Goal: Task Accomplishment & Management: Use online tool/utility

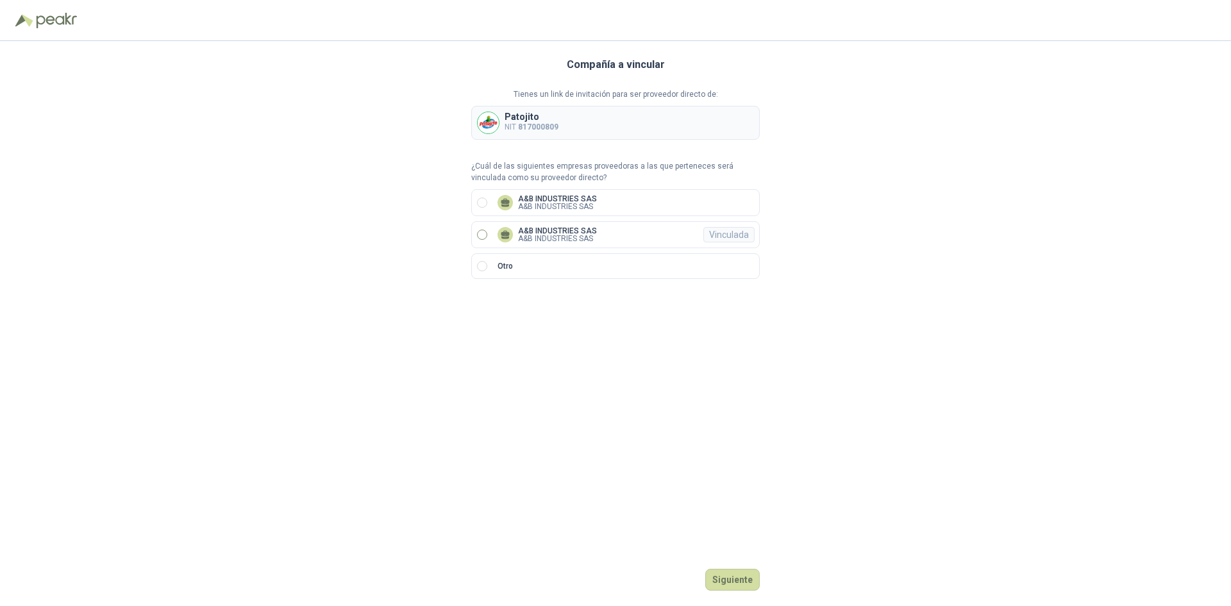
click at [555, 246] on label "A&B INDUSTRIES SAS A&B INDUSTRIES SAS Vinculada" at bounding box center [615, 234] width 289 height 27
click at [716, 582] on button "Ingresar" at bounding box center [734, 580] width 51 height 22
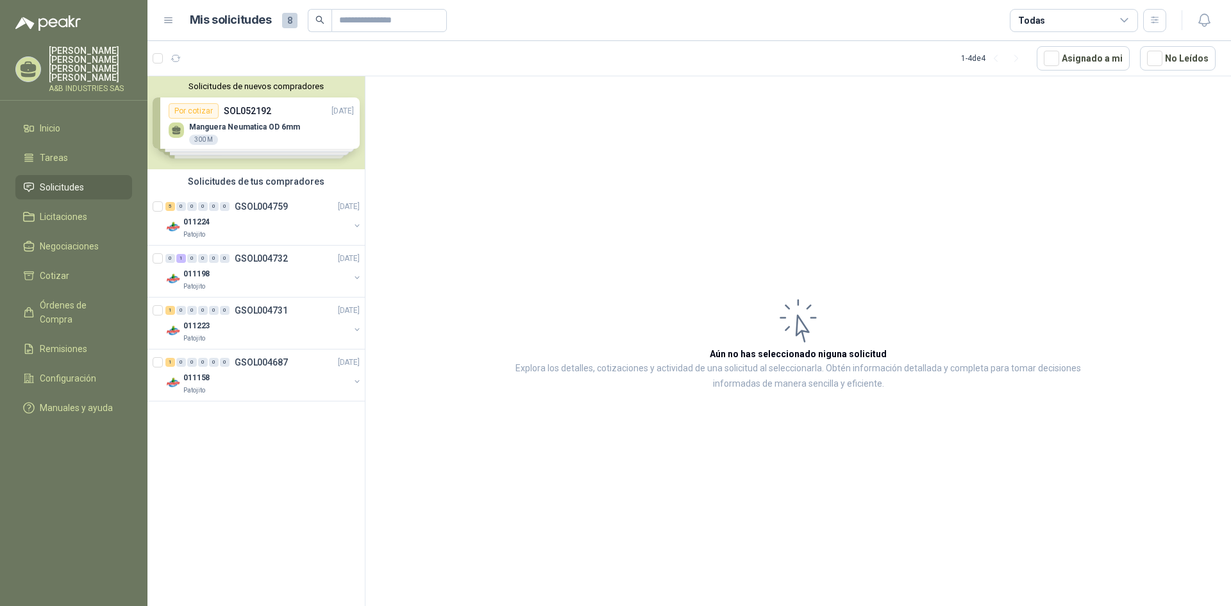
click at [265, 137] on div "Solicitudes de nuevos compradores Por cotizar SOL052192 [DATE] Manguera Neumati…" at bounding box center [255, 122] width 217 height 93
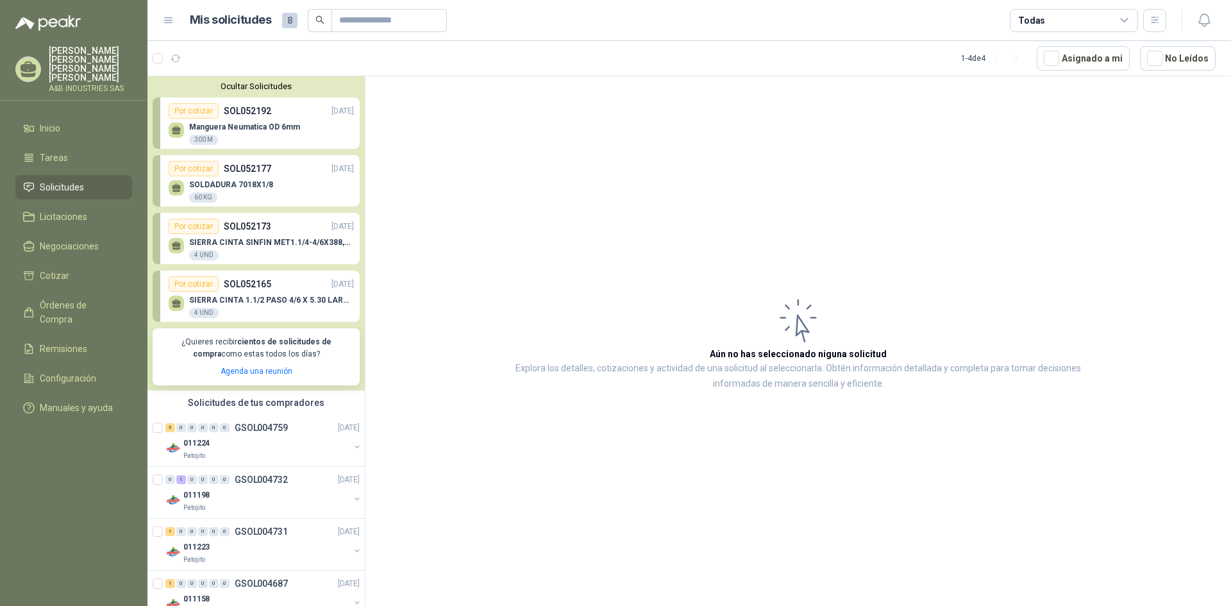
click at [283, 119] on div "Por cotizar SOL052192 [DATE]" at bounding box center [261, 110] width 185 height 15
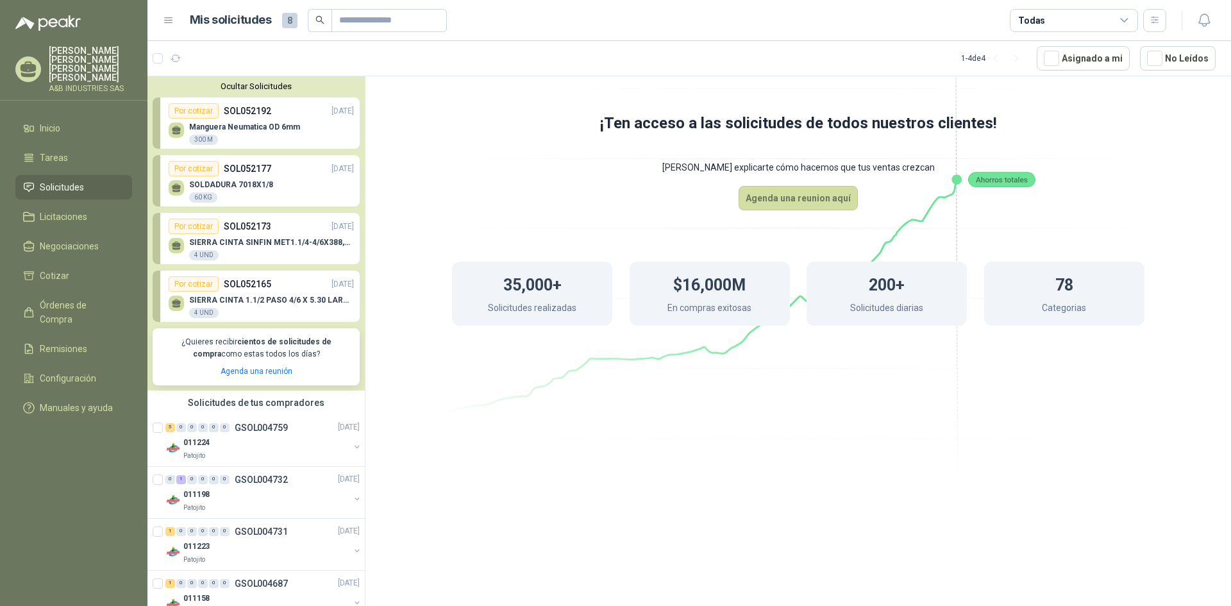
click at [205, 108] on div "Por cotizar" at bounding box center [194, 110] width 50 height 15
click at [199, 139] on div "300 M" at bounding box center [203, 140] width 29 height 10
click at [201, 109] on div "Por cotizar" at bounding box center [194, 110] width 50 height 15
click at [69, 269] on li "Cotizar" at bounding box center [73, 276] width 101 height 14
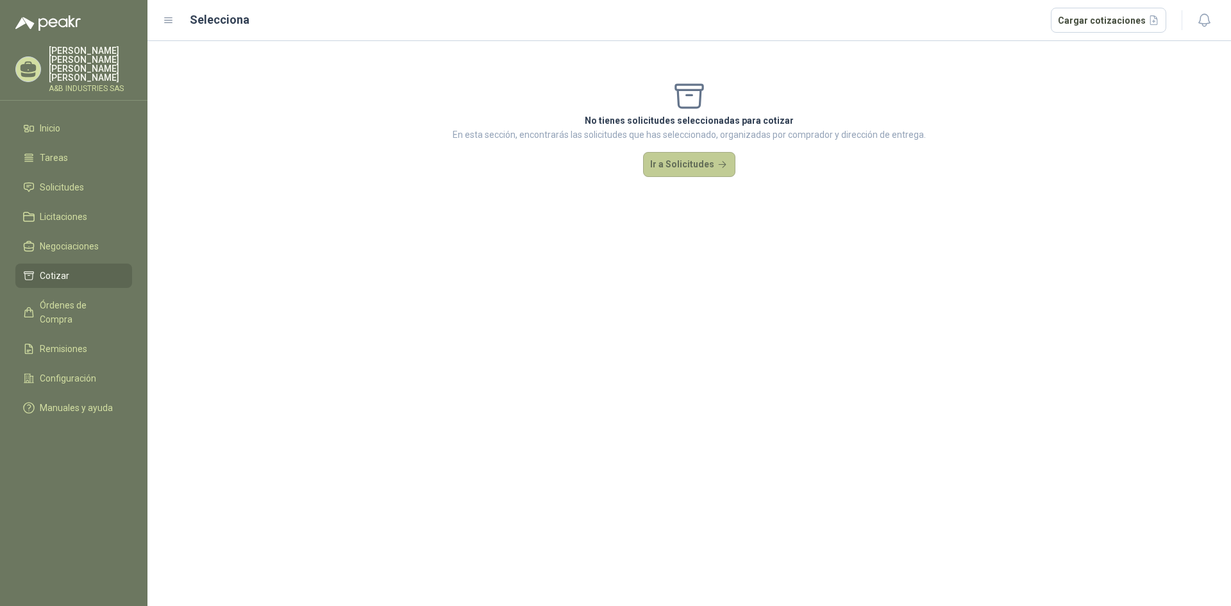
click at [688, 168] on button "Ir a Solicitudes" at bounding box center [689, 165] width 92 height 26
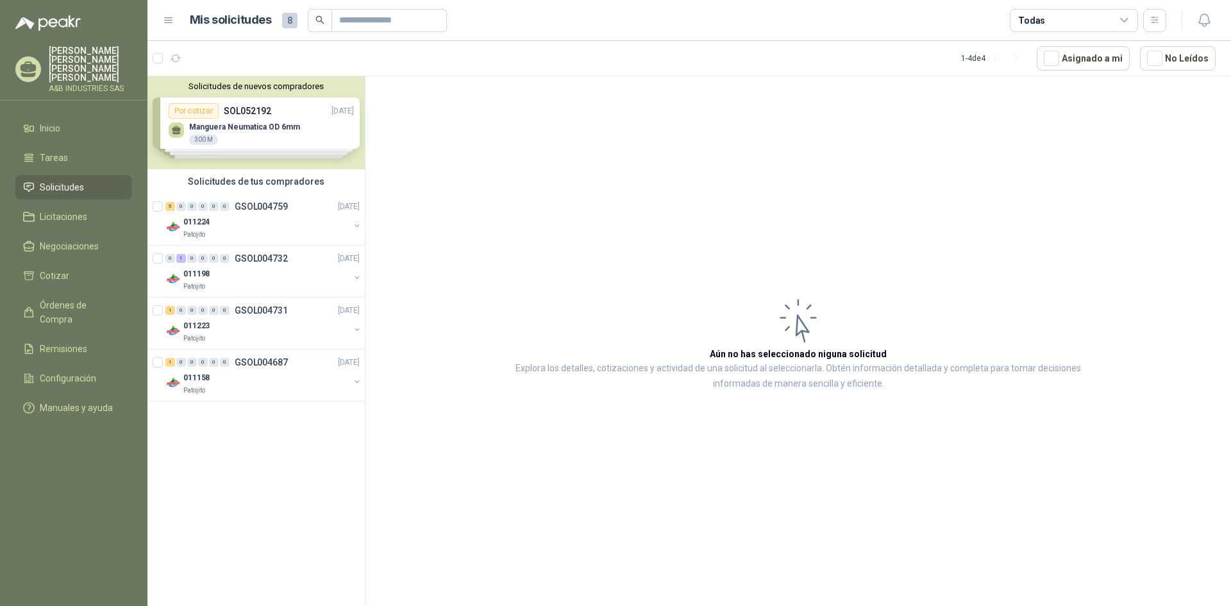
click at [194, 119] on div "Solicitudes de nuevos compradores Por cotizar SOL052192 [DATE] Manguera Neumati…" at bounding box center [255, 122] width 217 height 93
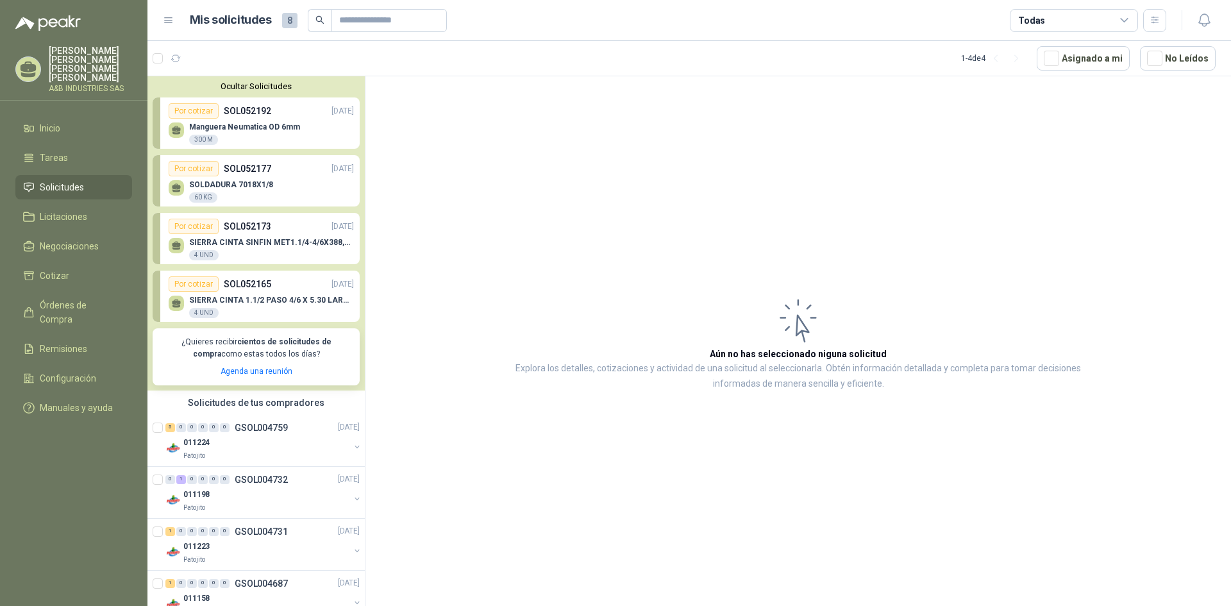
click at [194, 115] on div "Por cotizar" at bounding box center [194, 110] width 50 height 15
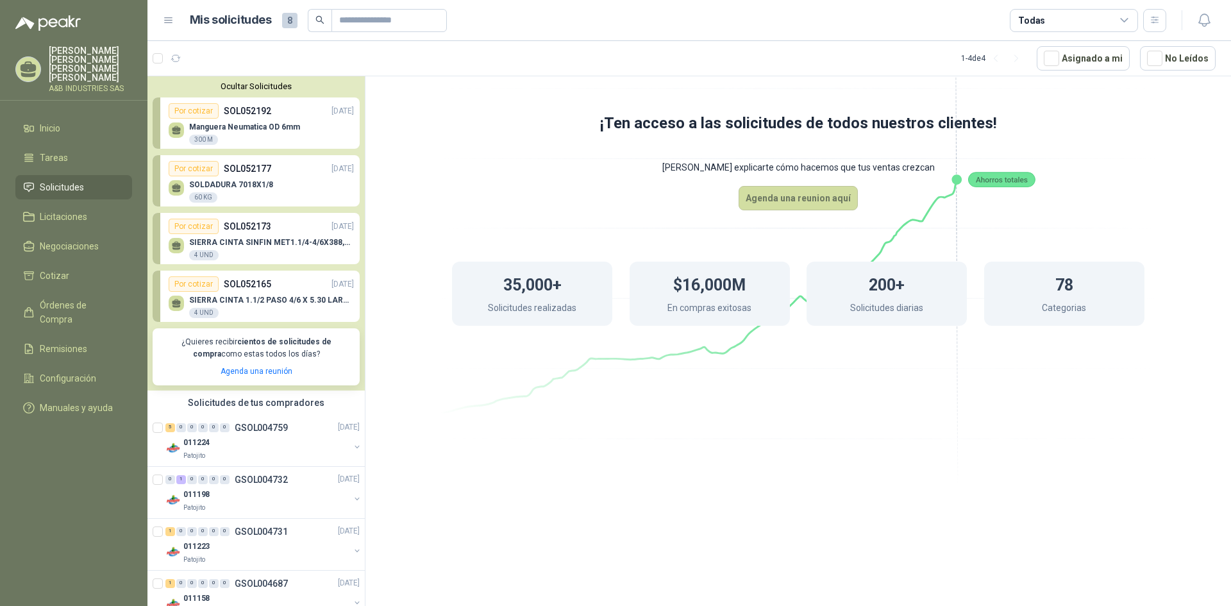
click at [280, 114] on div "Por cotizar SOL052192 [DATE]" at bounding box center [261, 110] width 185 height 15
click at [199, 105] on div "Por cotizar" at bounding box center [194, 110] width 50 height 15
click at [205, 136] on div "300 M" at bounding box center [203, 140] width 29 height 10
click at [200, 110] on div "Por cotizar" at bounding box center [194, 110] width 50 height 15
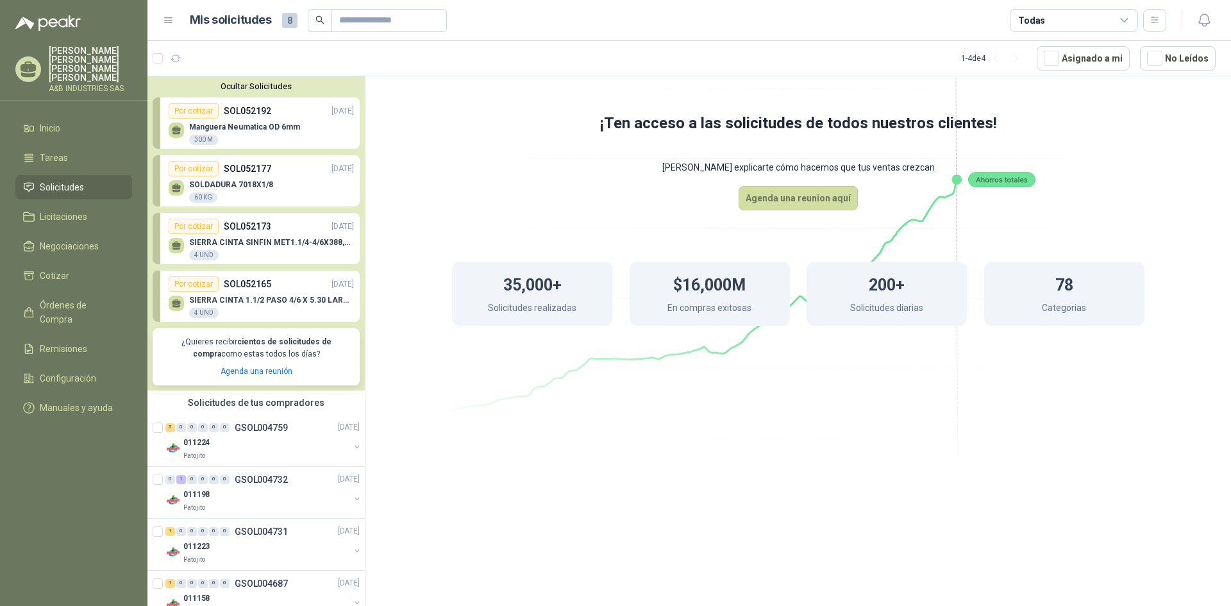
click at [200, 110] on div "Por cotizar" at bounding box center [194, 110] width 50 height 15
click at [286, 24] on span "8" at bounding box center [289, 20] width 15 height 15
click at [178, 175] on div "Por cotizar" at bounding box center [194, 168] width 50 height 15
click at [197, 108] on div "Por cotizar" at bounding box center [194, 110] width 50 height 15
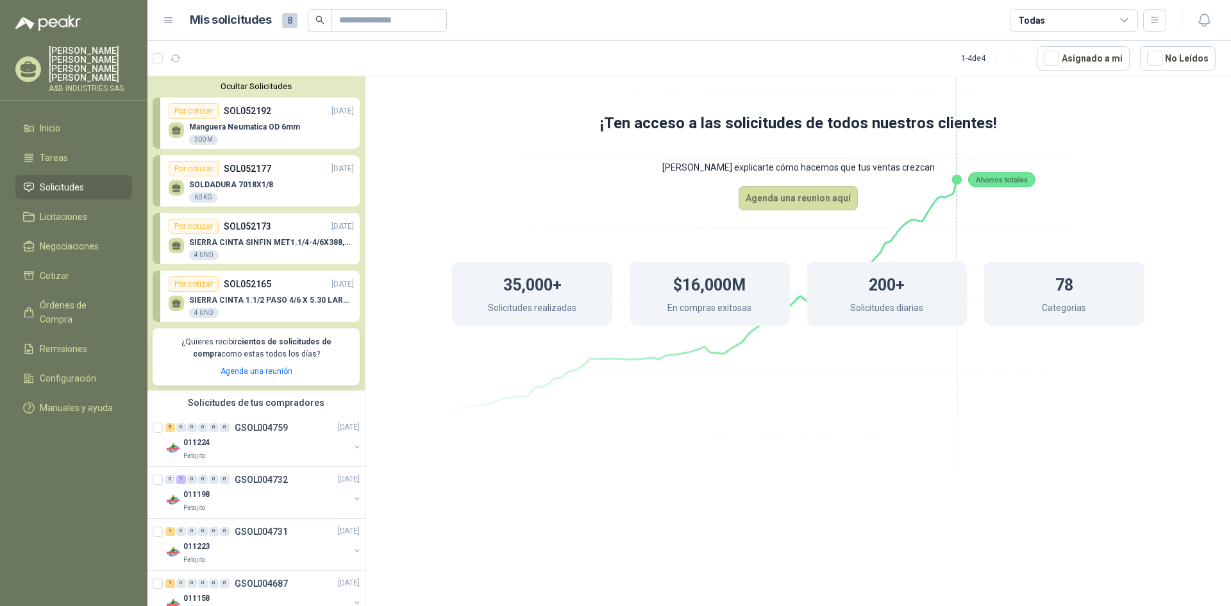
click at [197, 108] on div "Por cotizar" at bounding box center [194, 110] width 50 height 15
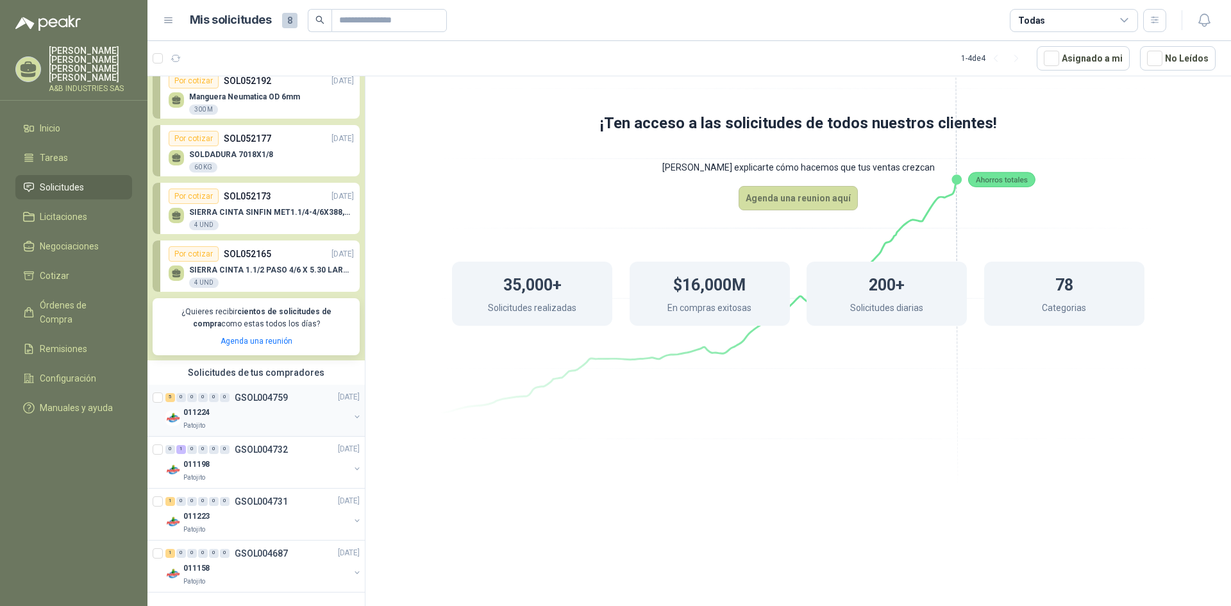
click at [300, 418] on div "011224" at bounding box center [266, 412] width 166 height 15
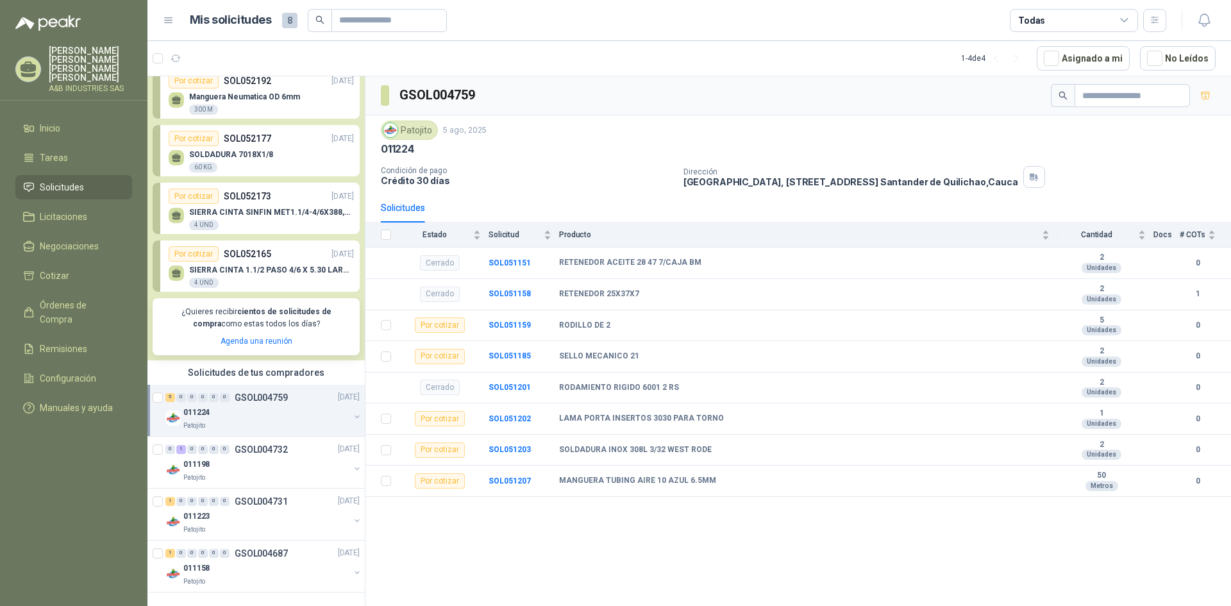
click at [246, 273] on p "SIERRA CINTA 1.1/2 PASO 4/6 X 5.30 LARGO" at bounding box center [271, 269] width 165 height 9
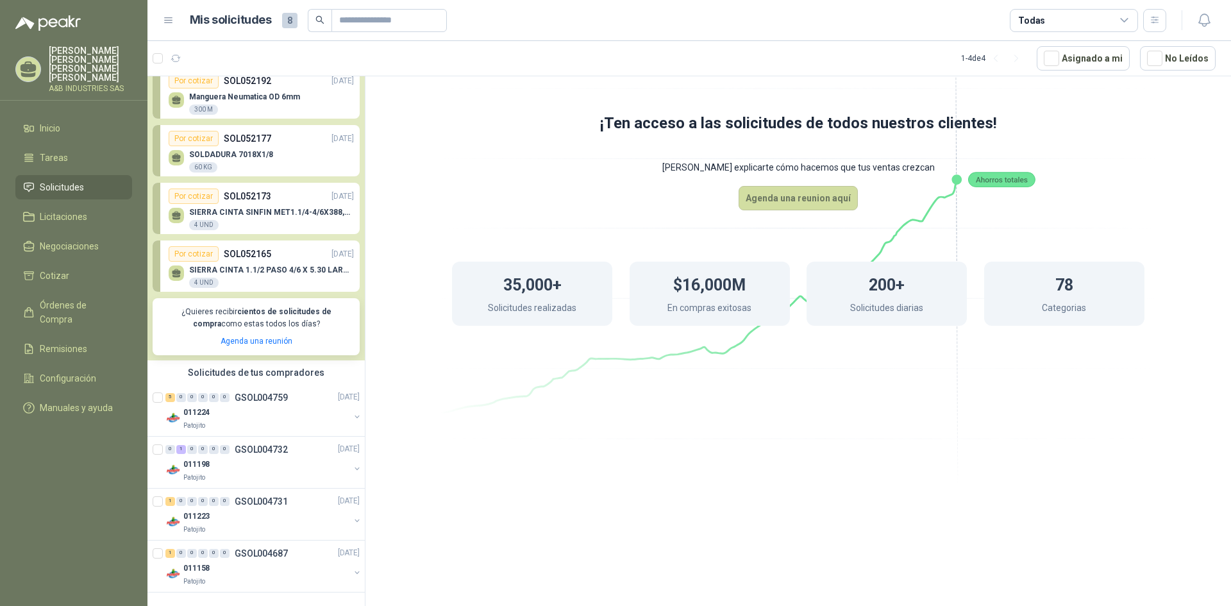
click at [266, 199] on p "SOL052173" at bounding box center [247, 196] width 47 height 14
click at [92, 371] on span "Configuración" at bounding box center [68, 378] width 56 height 14
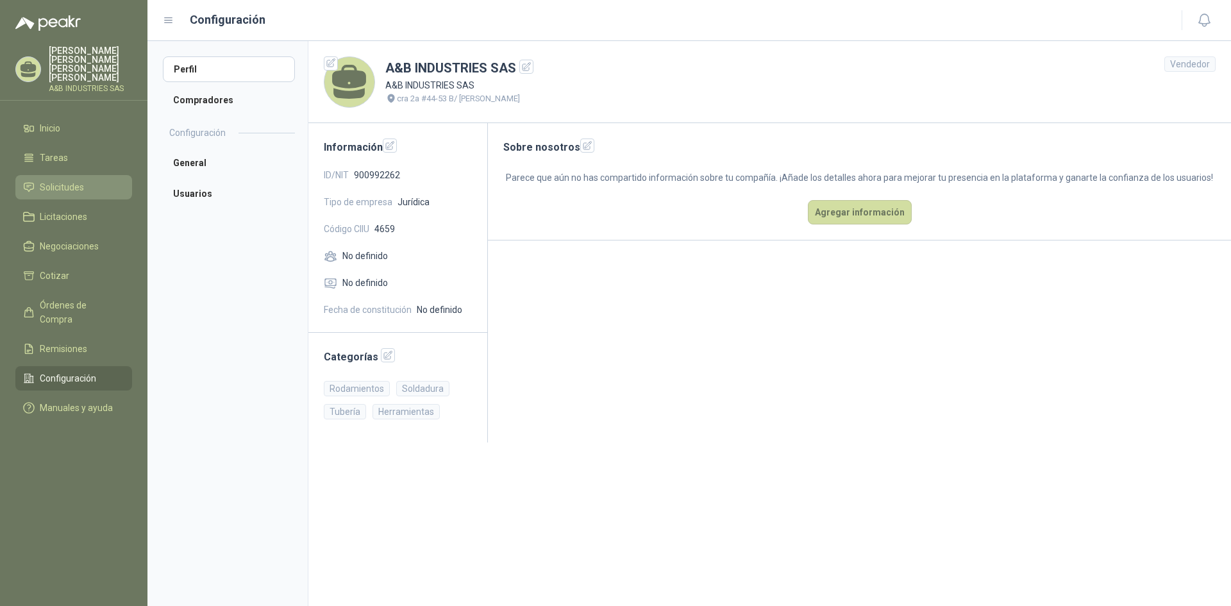
click at [51, 180] on span "Solicitudes" at bounding box center [62, 187] width 44 height 14
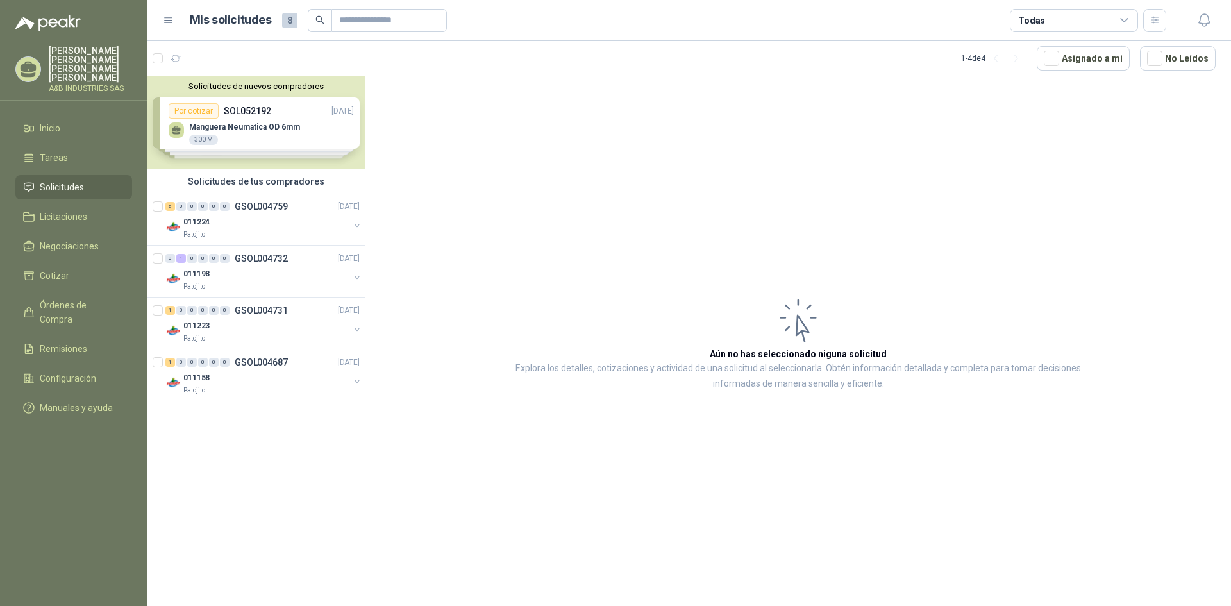
click at [267, 128] on div "Solicitudes de nuevos compradores Por cotizar SOL052192 [DATE] Manguera Neumati…" at bounding box center [255, 122] width 217 height 93
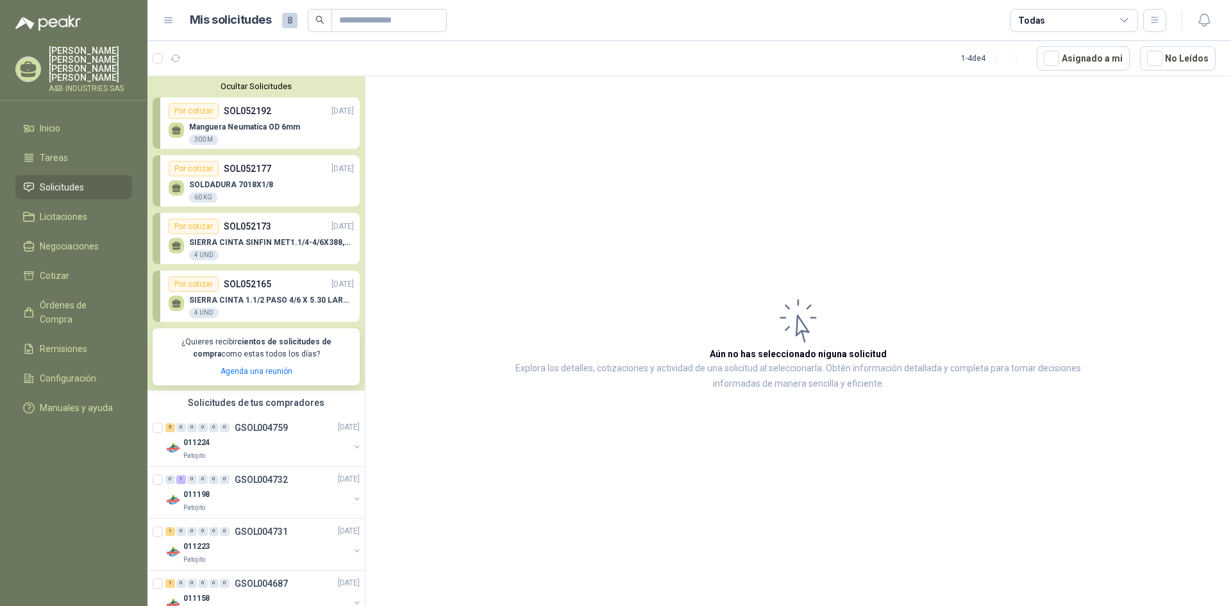
click at [197, 103] on link "Por cotizar SOL052192 [DATE] Manguera Neumatica OD 6mm 300 M" at bounding box center [256, 122] width 207 height 51
